Goal: Task Accomplishment & Management: Use online tool/utility

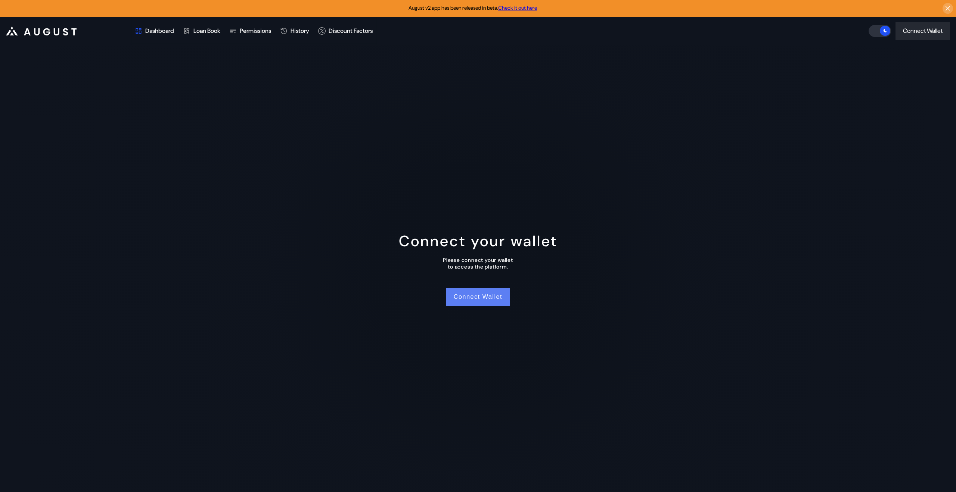
click at [458, 296] on button "Connect Wallet" at bounding box center [477, 297] width 63 height 18
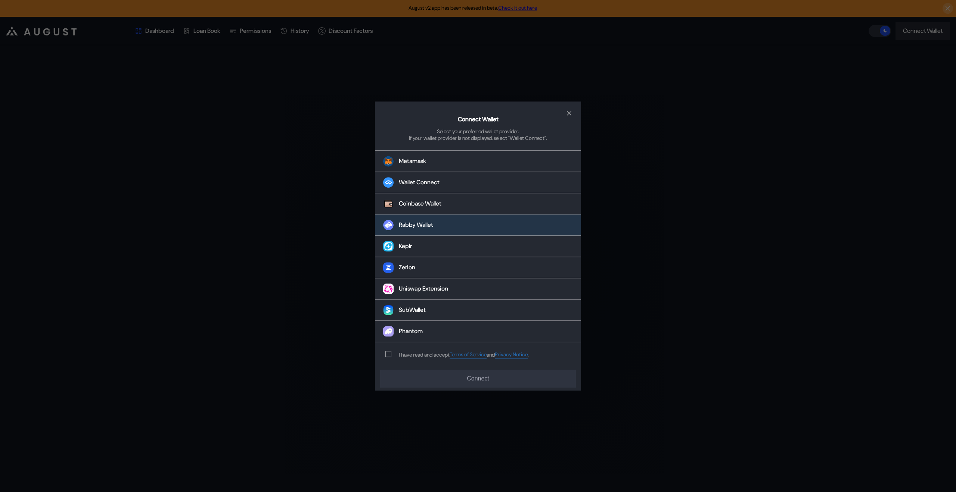
click at [408, 224] on div "Rabby Wallet" at bounding box center [416, 225] width 34 height 8
click at [405, 352] on div "I have read and accept Terms of Service and Privacy Notice ." at bounding box center [464, 355] width 130 height 7
click at [386, 357] on span "modal" at bounding box center [388, 354] width 5 height 5
click at [420, 372] on button "Connect" at bounding box center [478, 379] width 196 height 18
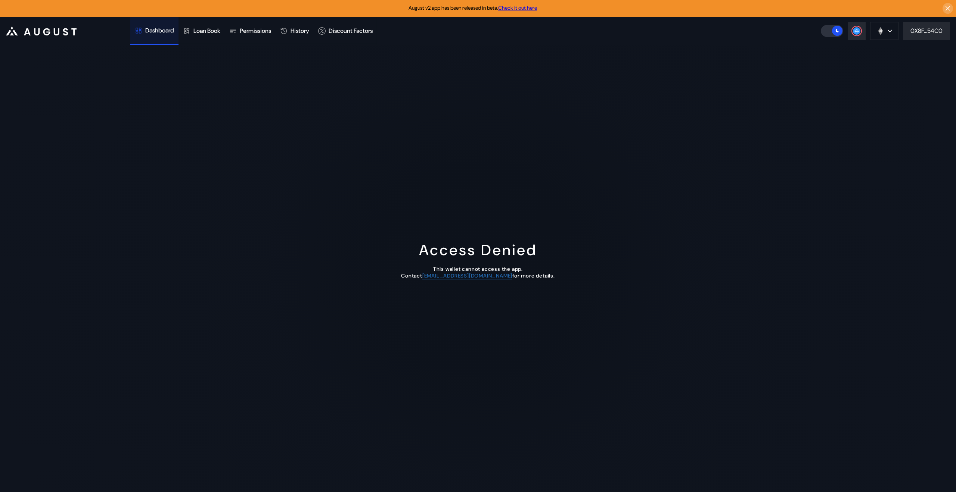
click at [217, 127] on div "Access Denied This wallet cannot access the app. Contact [EMAIL_ADDRESS][DOMAIN…" at bounding box center [478, 268] width 956 height 447
